Goal: Task Accomplishment & Management: Manage account settings

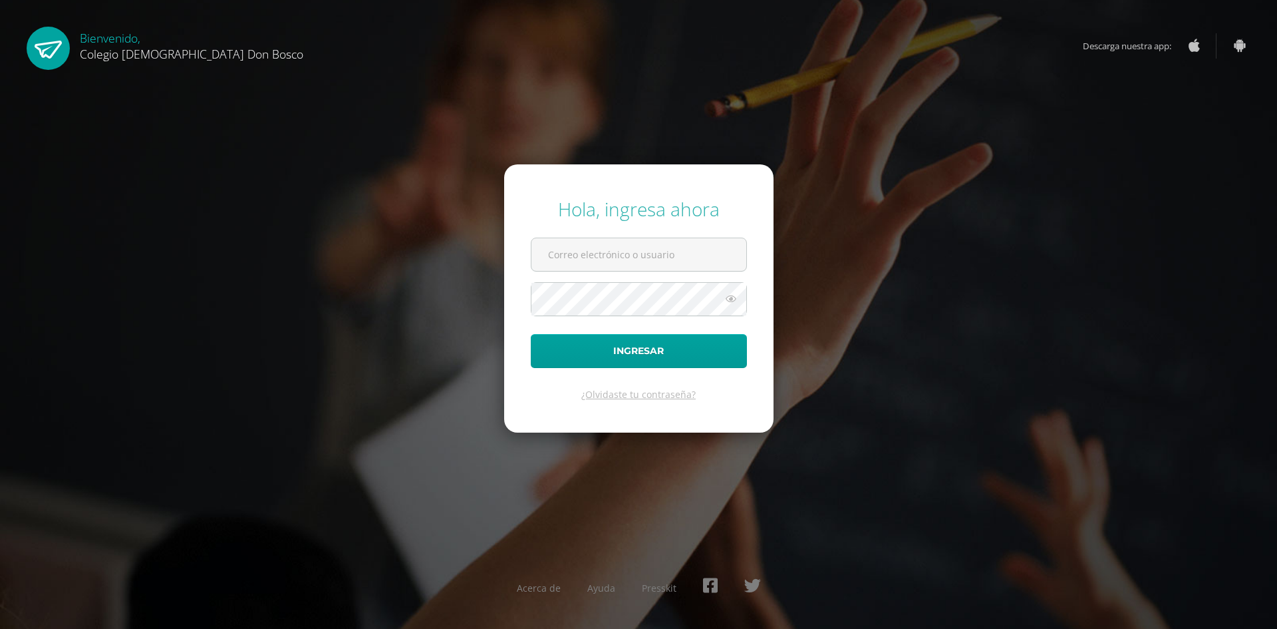
click at [624, 225] on form "Hola, ingresa ahora Ingresar ¿Olvidaste tu contraseña?" at bounding box center [638, 297] width 269 height 267
click at [623, 252] on input "text" at bounding box center [639, 254] width 215 height 33
click at [616, 254] on input "[PERSON_NAME]." at bounding box center [639, 254] width 215 height 33
type input "[EMAIL_ADDRESS][DOMAIN_NAME]"
click at [651, 345] on button "Ingresar" at bounding box center [639, 351] width 216 height 34
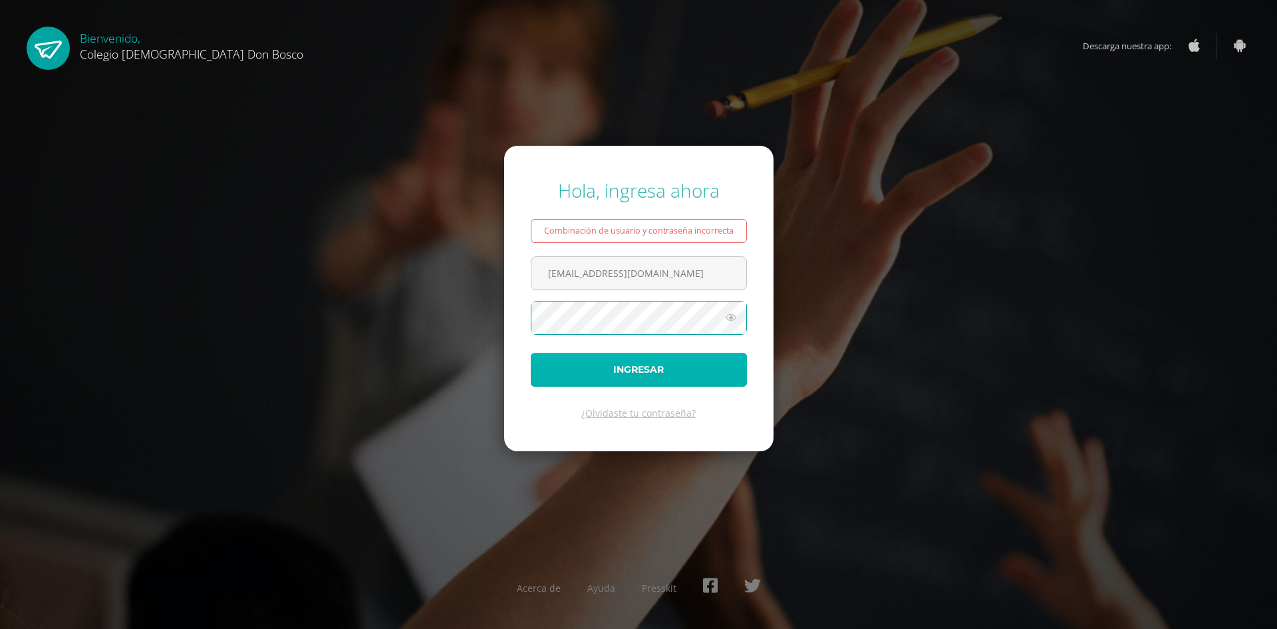
click at [596, 374] on button "Ingresar" at bounding box center [639, 370] width 216 height 34
